Goal: Task Accomplishment & Management: Use online tool/utility

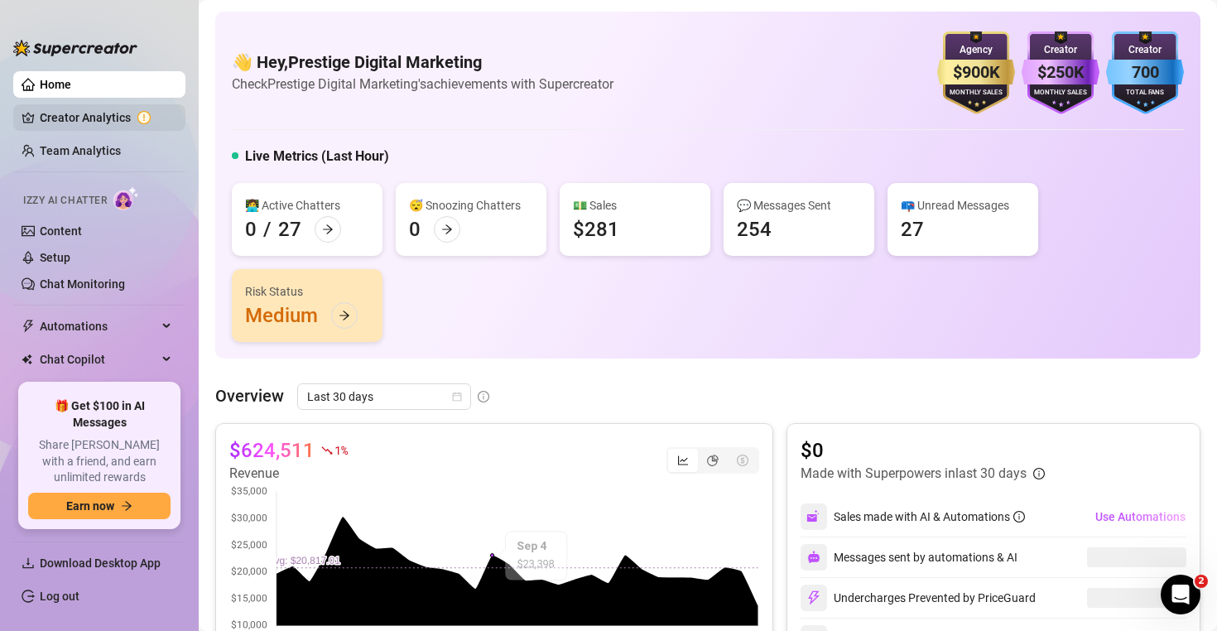
click at [99, 111] on link "Creator Analytics" at bounding box center [106, 117] width 132 height 26
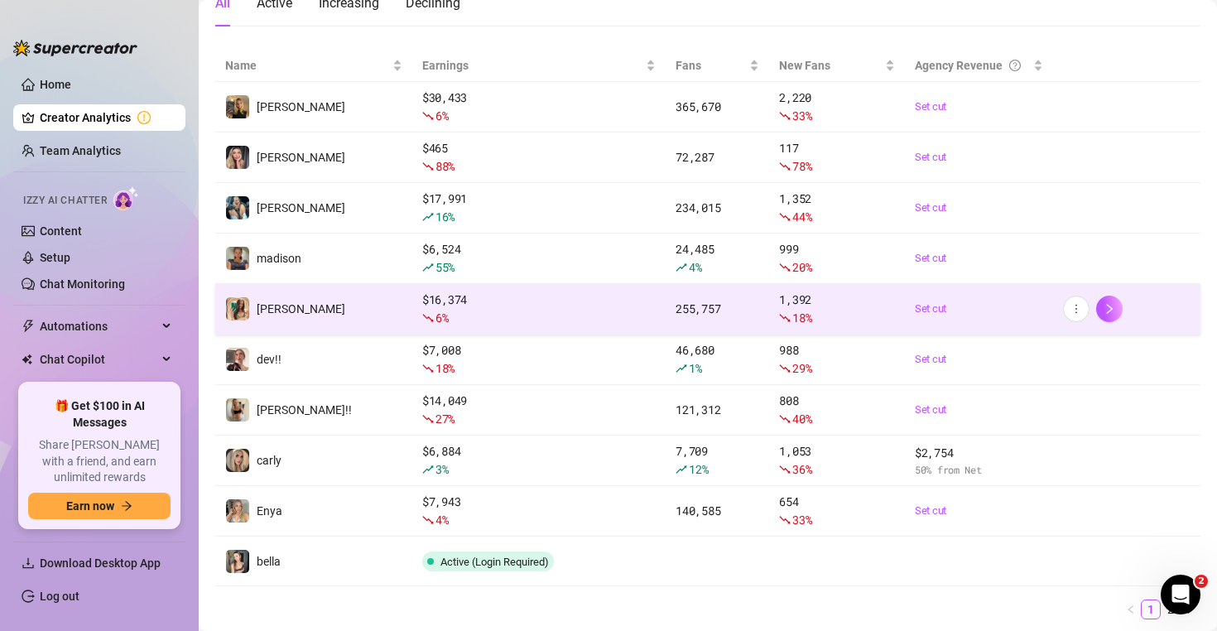
scroll to position [213, 0]
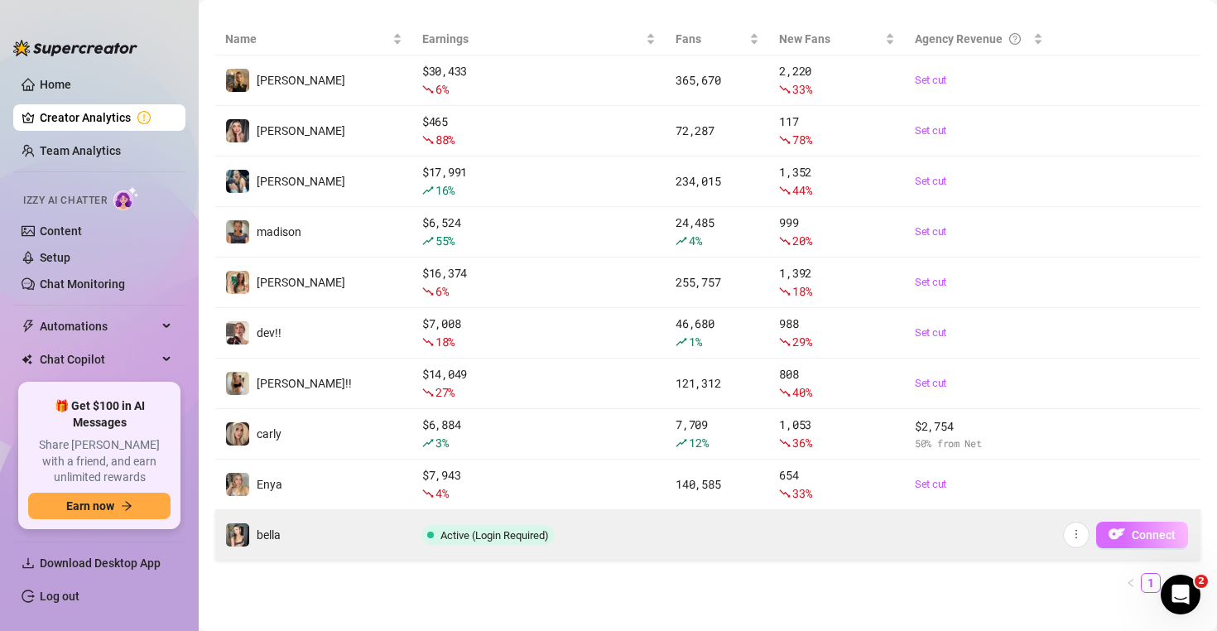
click at [1143, 534] on span "Connect" at bounding box center [1154, 534] width 44 height 13
